Goal: Transaction & Acquisition: Purchase product/service

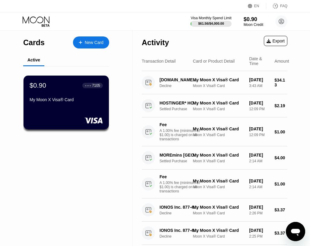
drag, startPoint x: 0, startPoint y: 0, endPoint x: 123, endPoint y: 11, distance: 123.4
click at [123, 11] on div "EN Language Select an item Save FAQ" at bounding box center [155, 6] width 310 height 12
click at [252, 24] on div "Moon Credit" at bounding box center [253, 25] width 20 height 4
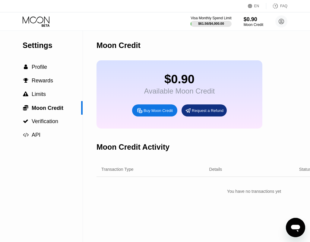
click at [160, 113] on div "Buy Moon Credit" at bounding box center [157, 110] width 29 height 5
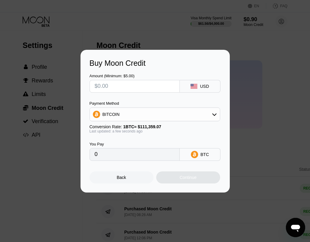
click at [160, 117] on div "BITCOIN" at bounding box center [155, 114] width 130 height 12
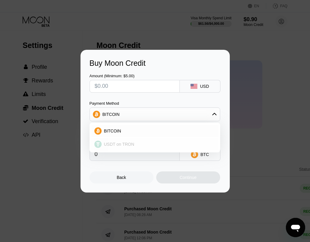
click at [113, 145] on span "USDT on TRON" at bounding box center [119, 144] width 30 height 5
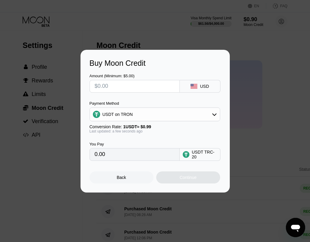
type input "0.00"
click at [120, 157] on input "0.00" at bounding box center [135, 154] width 80 height 12
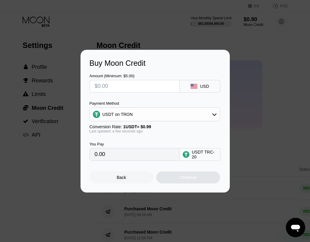
click at [122, 90] on input "text" at bounding box center [135, 86] width 80 height 12
type input "$3"
type input "3.03"
type input "$37"
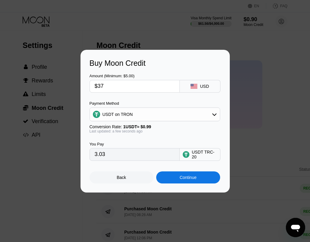
type input "37.37"
type input "$3"
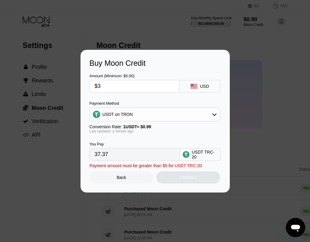
type input "3.03"
type input "$38"
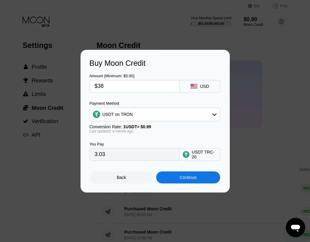
type input "38.38"
type input "$38"
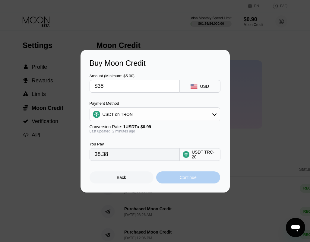
click at [176, 177] on div "Continue" at bounding box center [188, 177] width 64 height 12
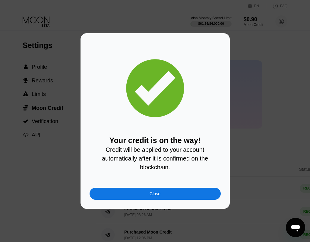
click at [180, 197] on div "Close" at bounding box center [154, 193] width 131 height 12
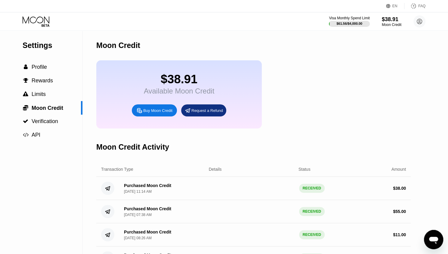
click at [46, 22] on icon at bounding box center [37, 21] width 28 height 11
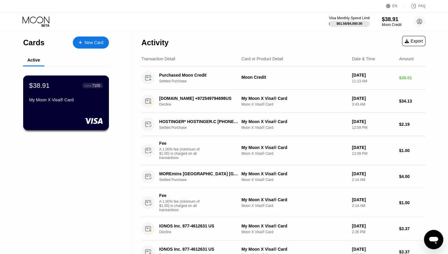
click at [61, 97] on div "$38.91 ● ● ● ● 7105 My Moon X Visa® Card" at bounding box center [66, 92] width 74 height 23
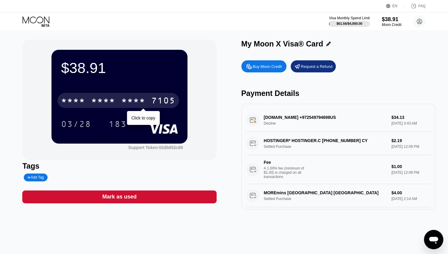
click at [114, 101] on div "* * * *" at bounding box center [103, 101] width 24 height 10
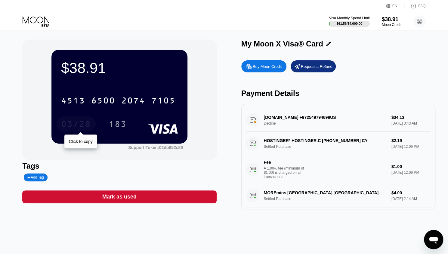
click at [71, 124] on div "03/28" at bounding box center [76, 125] width 30 height 10
